Goal: Check status: Check status

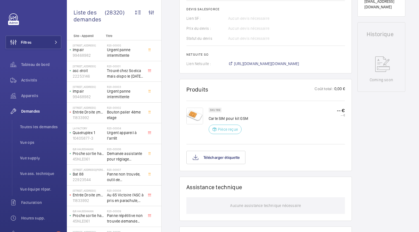
scroll to position [238, 0]
click at [231, 157] on button "Télécharger étiquette" at bounding box center [215, 157] width 59 height 13
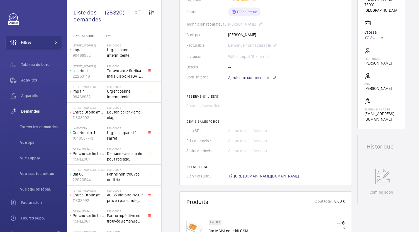
scroll to position [124, 0]
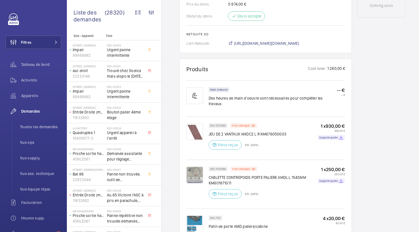
click at [276, 160] on div "SKU 1010264 Hors catalogue CABLETTE CONTREPOIDS PORTE PALIERE AMDL L 1545MM KM6…" at bounding box center [265, 184] width 158 height 48
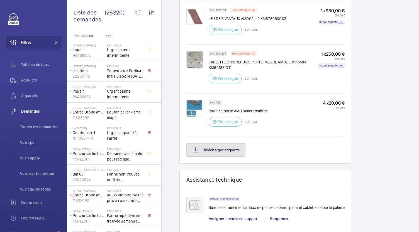
click at [222, 143] on button "Télécharger étiquette" at bounding box center [215, 149] width 59 height 13
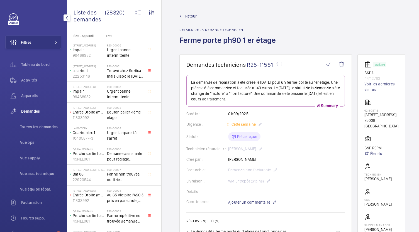
click at [42, 107] on div "Demandes" at bounding box center [34, 111] width 56 height 13
click at [36, 112] on span "Demandes" at bounding box center [41, 112] width 40 height 6
click at [34, 112] on span "Demandes" at bounding box center [41, 112] width 40 height 6
click at [44, 127] on span "Toutes les demandes" at bounding box center [40, 127] width 41 height 6
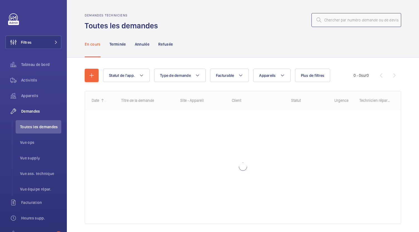
click at [367, 20] on input "text" at bounding box center [356, 20] width 90 height 14
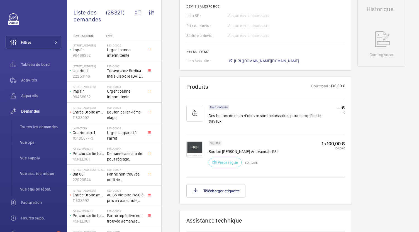
scroll to position [262, 0]
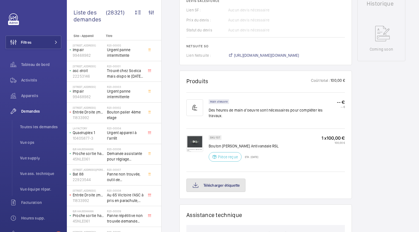
click at [231, 179] on button "Télécharger étiquette" at bounding box center [215, 185] width 59 height 13
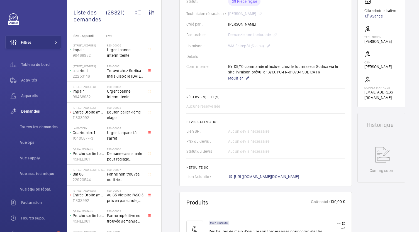
scroll to position [140, 0]
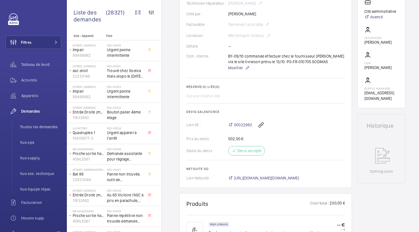
scroll to position [259, 0]
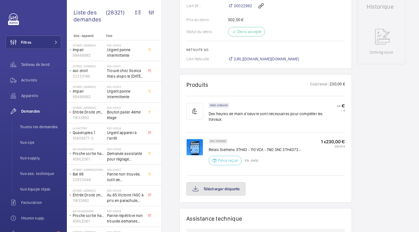
click at [232, 187] on button "Télécharger étiquette" at bounding box center [215, 188] width 59 height 13
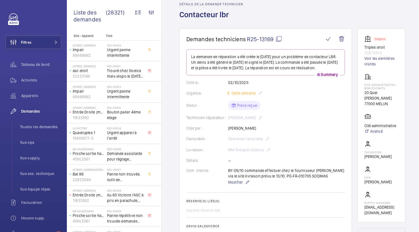
scroll to position [22, 0]
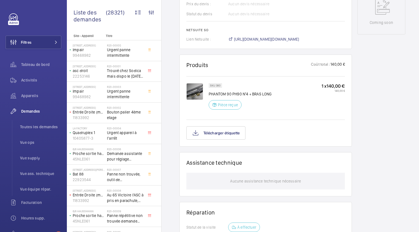
scroll to position [382, 0]
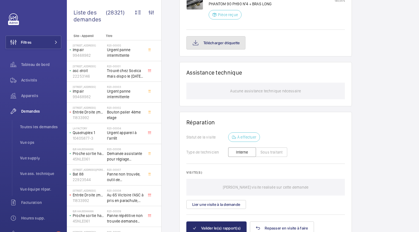
click at [214, 47] on button "Télécharger étiquette" at bounding box center [215, 42] width 59 height 13
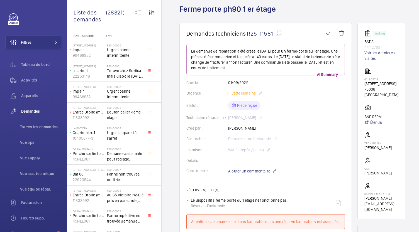
scroll to position [0, 0]
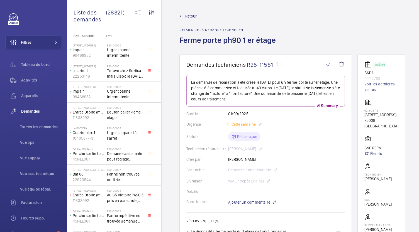
drag, startPoint x: 366, startPoint y: 113, endPoint x: 378, endPoint y: 119, distance: 13.7
click at [378, 119] on wm-front-card "Working BAT A 44112763 Voir les dernières visites [GEOGRAPHIC_DATA][STREET_ADDR…" at bounding box center [381, 152] width 48 height 196
copy p "[STREET_ADDRESS]"
click at [48, 47] on button "Filtres" at bounding box center [34, 42] width 56 height 13
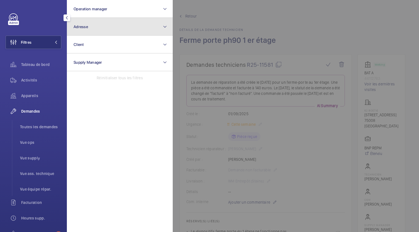
click at [84, 30] on button "Adresse" at bounding box center [120, 27] width 106 height 18
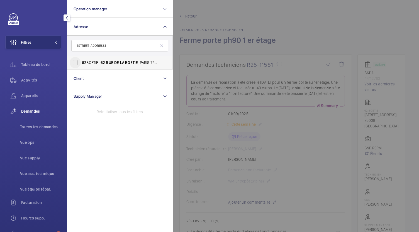
type input "[STREET_ADDRESS]"
click at [76, 62] on input "62 BOETIE - [STREET_ADDRESS]" at bounding box center [75, 62] width 11 height 11
checkbox input "true"
click at [32, 83] on div "Activités" at bounding box center [34, 80] width 56 height 13
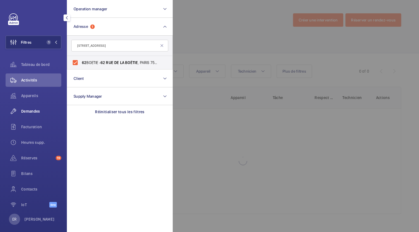
click at [33, 111] on span "Demandes" at bounding box center [41, 112] width 40 height 6
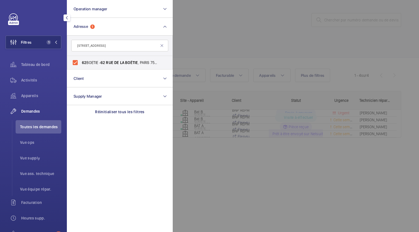
click at [202, 34] on div at bounding box center [382, 116] width 419 height 232
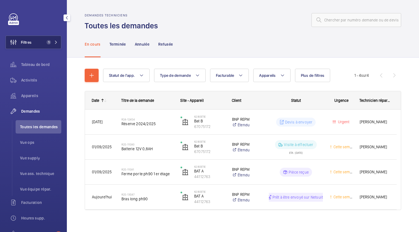
click at [54, 41] on mat-icon at bounding box center [55, 42] width 3 height 3
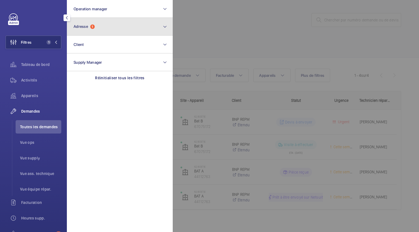
click at [90, 29] on button "Adresse 1" at bounding box center [120, 27] width 106 height 18
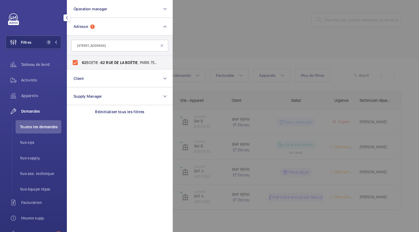
type input "[STREET_ADDRESS]"
click at [207, 52] on div at bounding box center [382, 116] width 419 height 232
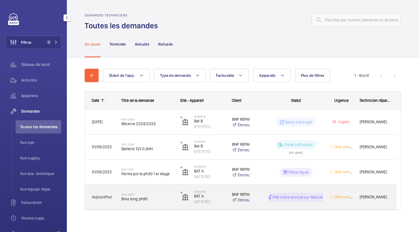
click at [138, 201] on span "Bras long ph90" at bounding box center [147, 199] width 52 height 6
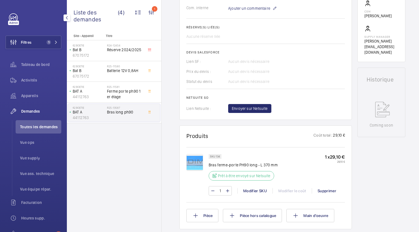
scroll to position [188, 0]
click at [248, 108] on span "Envoyer sur Netsuite" at bounding box center [250, 109] width 36 height 6
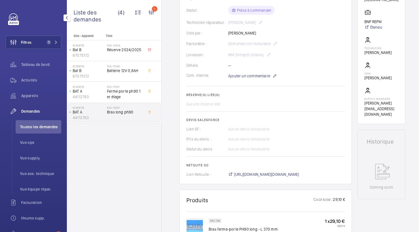
scroll to position [0, 0]
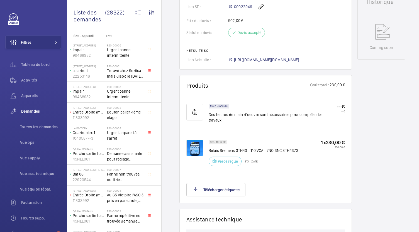
scroll to position [290, 0]
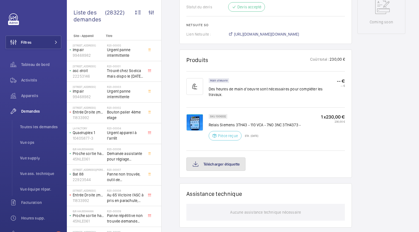
click at [229, 160] on button "Télécharger étiquette" at bounding box center [215, 164] width 59 height 13
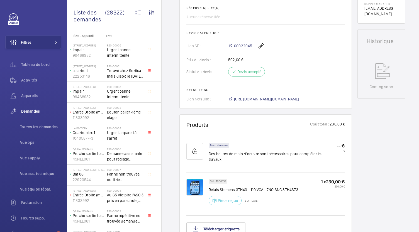
scroll to position [238, 0]
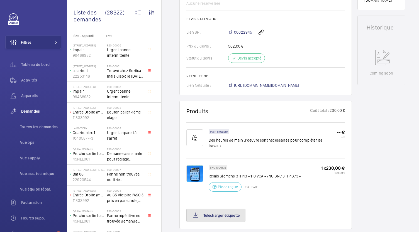
click at [213, 209] on button "Télécharger étiquette" at bounding box center [215, 215] width 59 height 13
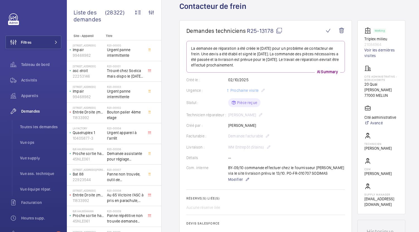
scroll to position [0, 0]
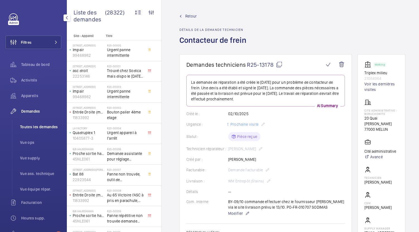
click at [48, 126] on span "Toutes les demandes" at bounding box center [40, 127] width 41 height 6
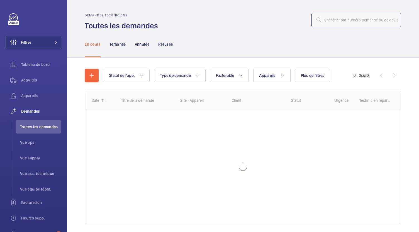
click at [333, 24] on input "text" at bounding box center [356, 20] width 90 height 14
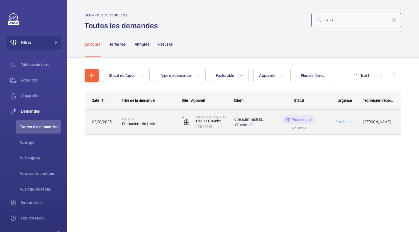
type input "13177"
click at [145, 123] on span "Contacteur de frein" at bounding box center [148, 124] width 53 height 6
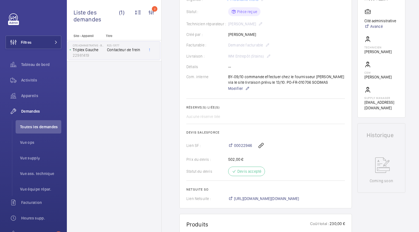
scroll to position [214, 0]
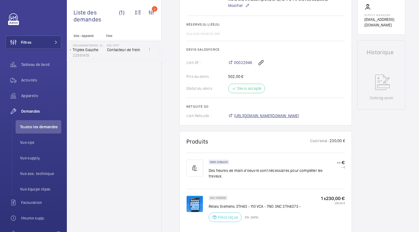
click at [253, 114] on span "https://6461500.app.netsuite.com/app/accounting/transactions/salesord.nl?id=308…" at bounding box center [266, 116] width 65 height 6
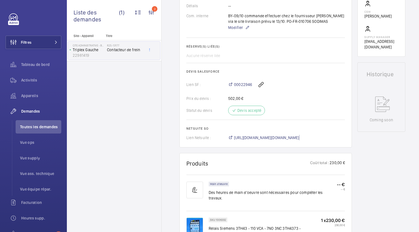
scroll to position [0, 0]
